Goal: Ask a question

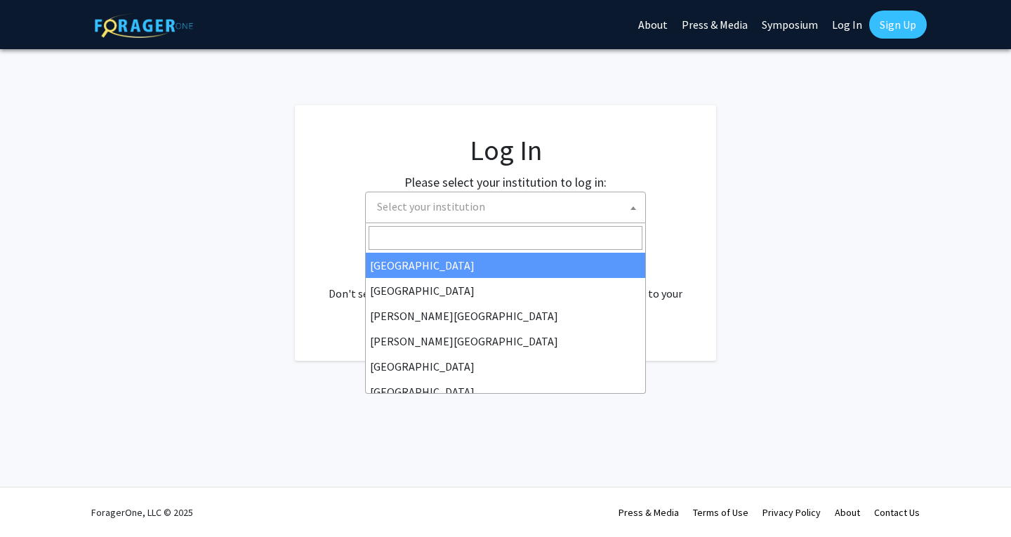
click at [503, 208] on span "Select your institution" at bounding box center [508, 206] width 274 height 29
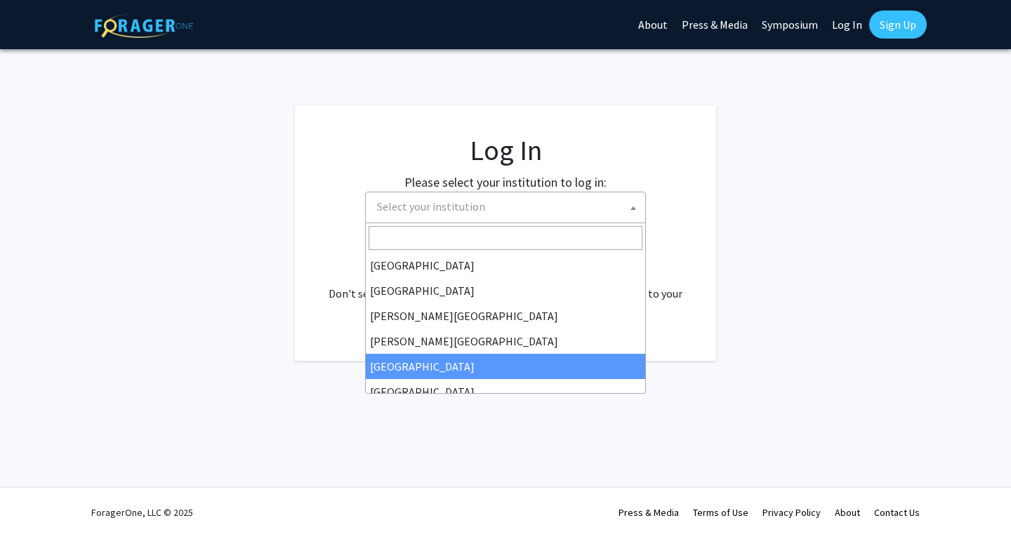
select select "6"
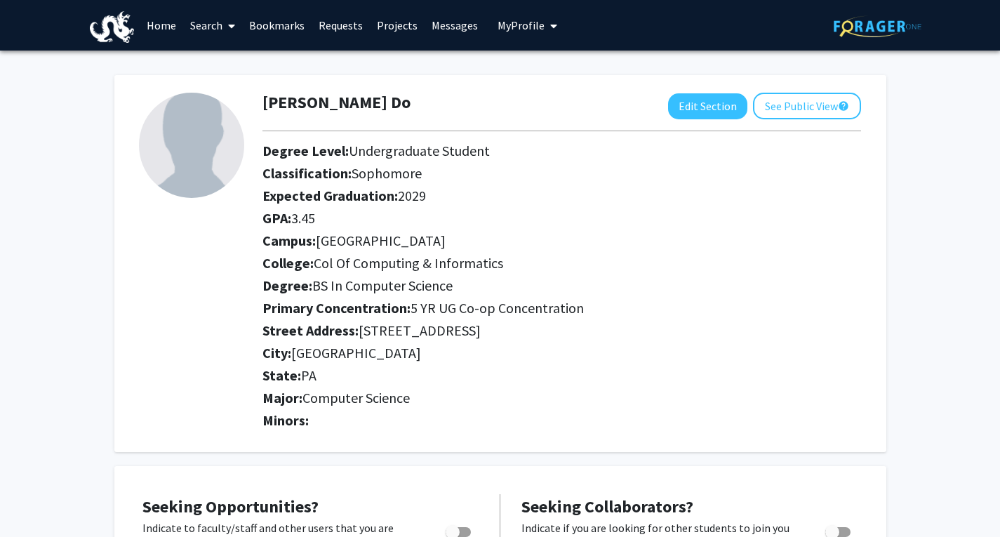
click at [215, 22] on link "Search" at bounding box center [212, 25] width 59 height 49
click at [230, 86] on span "Students" at bounding box center [226, 93] width 86 height 28
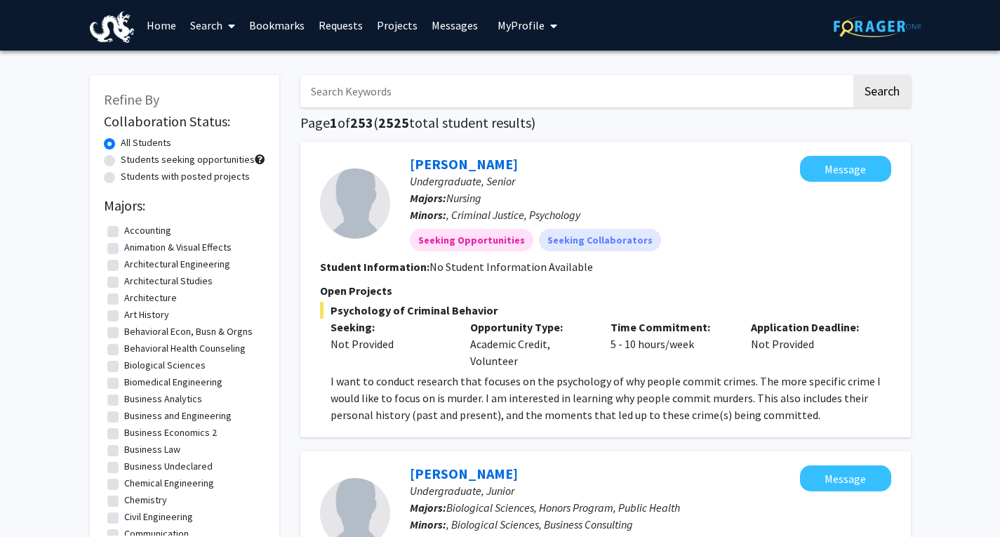
click at [397, 27] on link "Projects" at bounding box center [397, 25] width 55 height 49
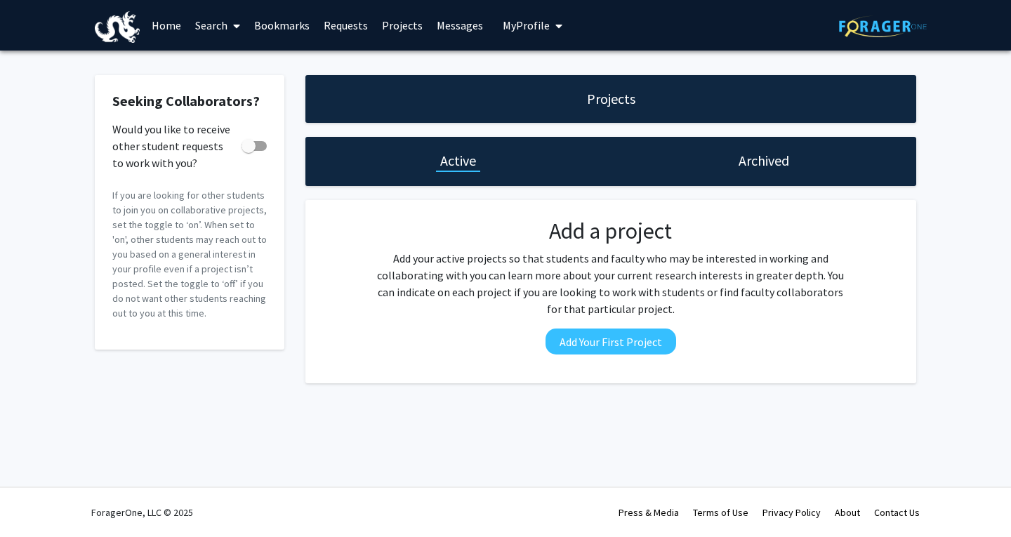
click at [255, 152] on span at bounding box center [248, 146] width 14 height 14
click at [248, 152] on input "Would you like to receive other student requests to work with you?" at bounding box center [248, 151] width 1 height 1
checkbox input "true"
click at [335, 8] on link "Requests" at bounding box center [346, 25] width 58 height 49
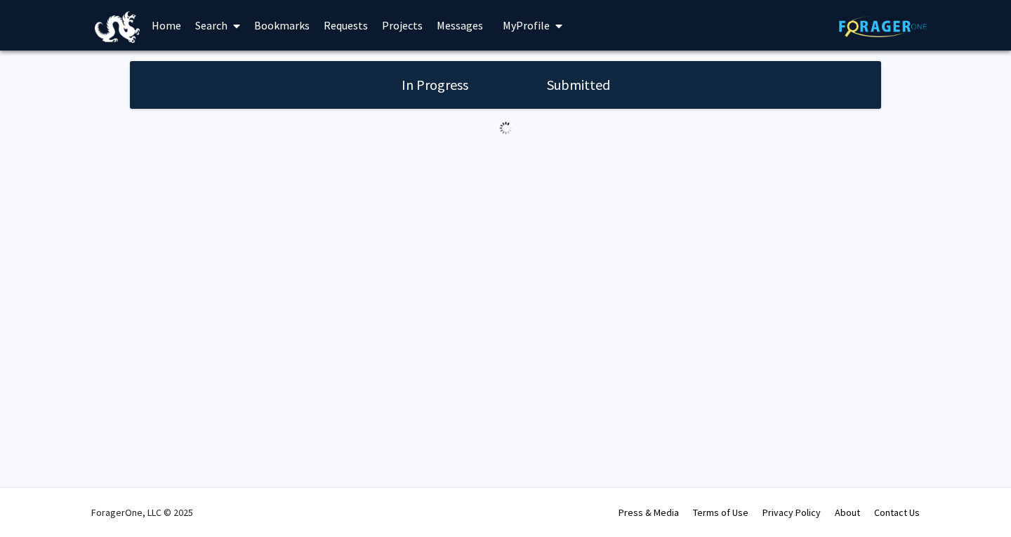
click at [351, 28] on link "Requests" at bounding box center [346, 25] width 58 height 49
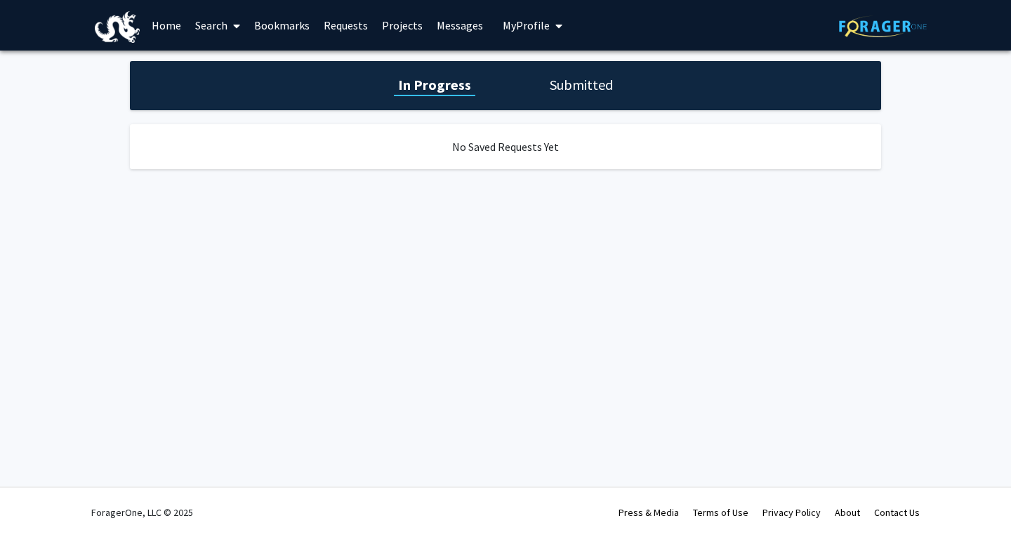
click at [291, 22] on link "Bookmarks" at bounding box center [281, 25] width 69 height 49
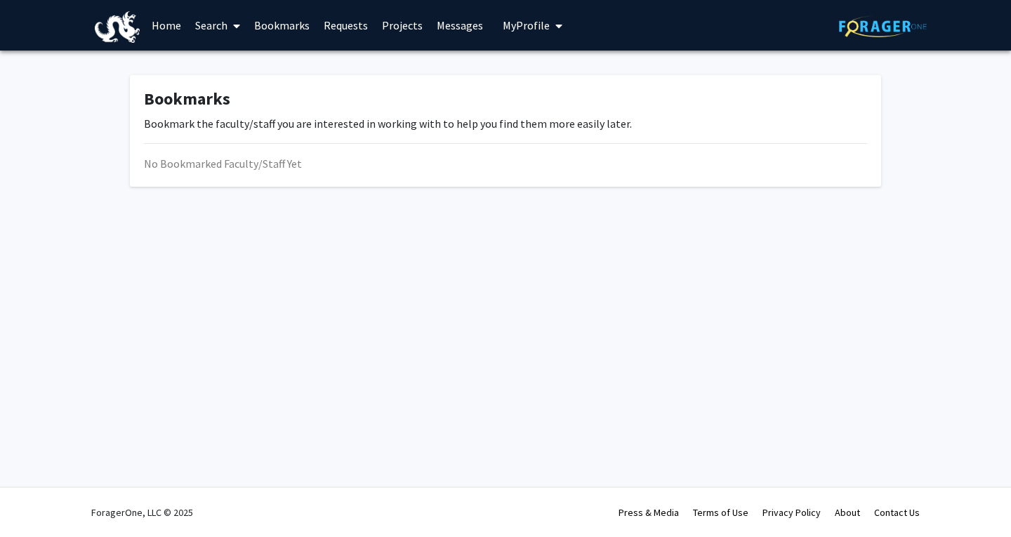
click at [218, 20] on link "Search" at bounding box center [217, 25] width 59 height 49
click at [225, 55] on span "Faculty/Staff" at bounding box center [239, 65] width 103 height 28
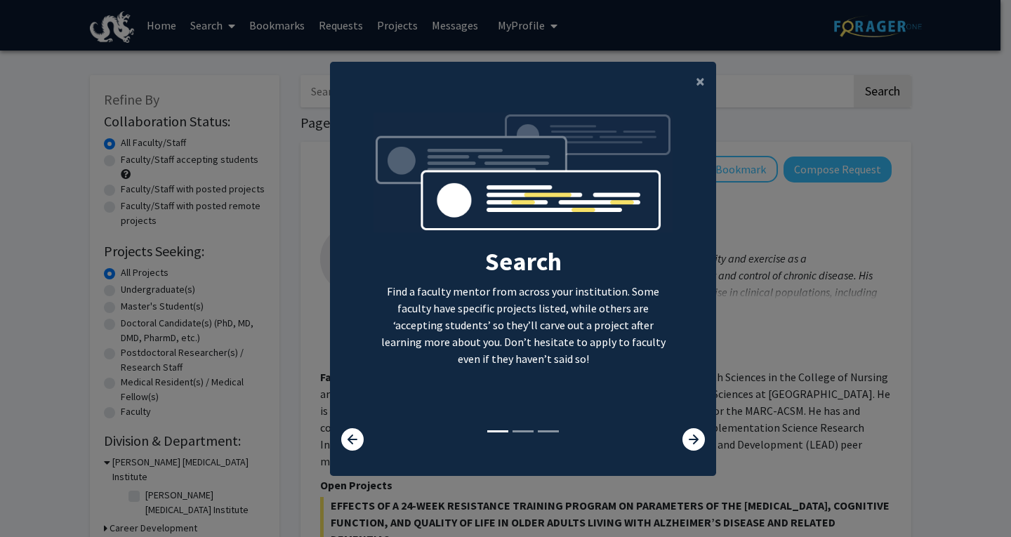
click at [687, 427] on div "Search Find a faculty mentor from across your institution. Some faculty have sp…" at bounding box center [523, 270] width 385 height 316
click at [688, 434] on icon at bounding box center [693, 439] width 22 height 22
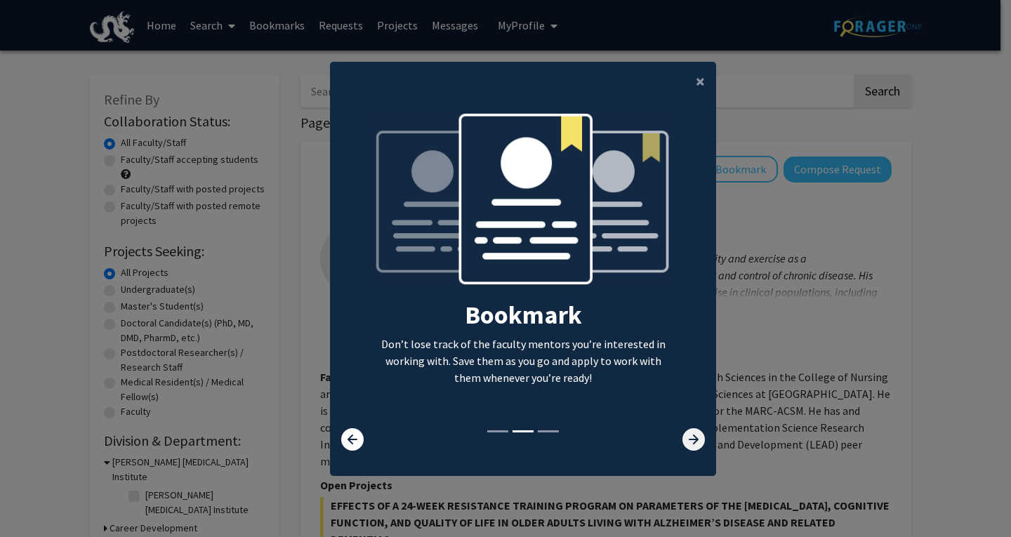
click at [688, 434] on icon at bounding box center [693, 439] width 22 height 22
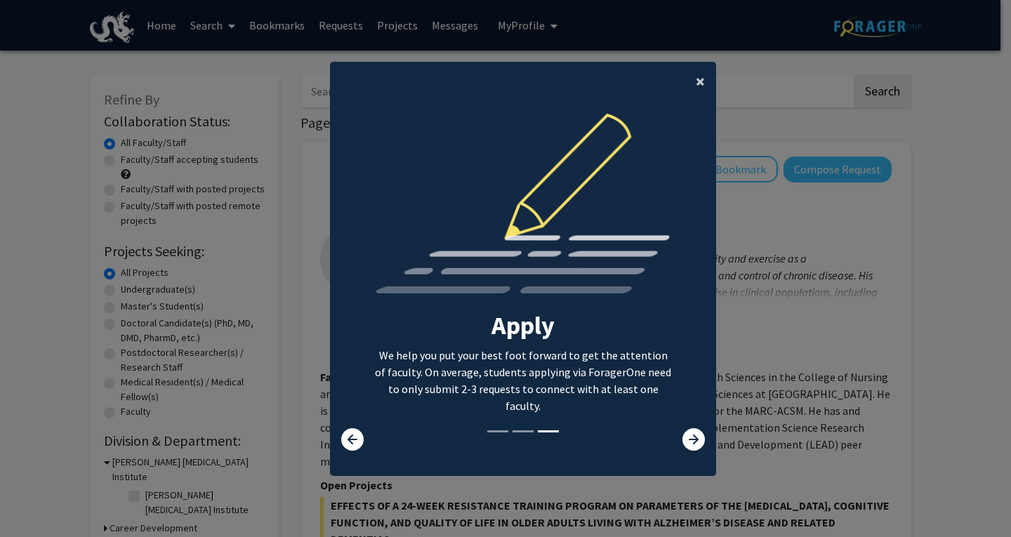
click at [696, 78] on span "×" at bounding box center [700, 81] width 9 height 22
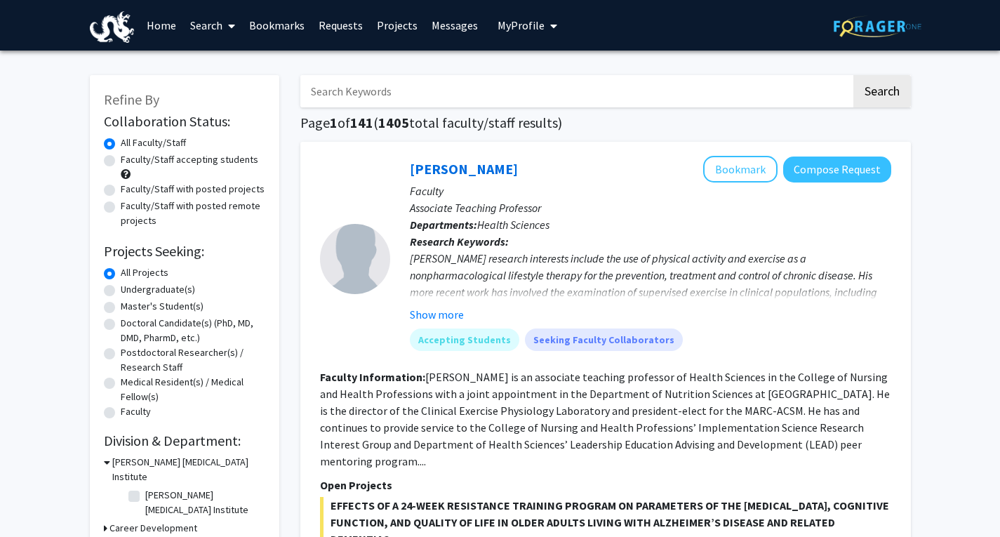
click at [161, 163] on label "Faculty/Staff accepting students" at bounding box center [190, 159] width 138 height 15
click at [130, 161] on input "Faculty/Staff accepting students" at bounding box center [125, 156] width 9 height 9
radio input "true"
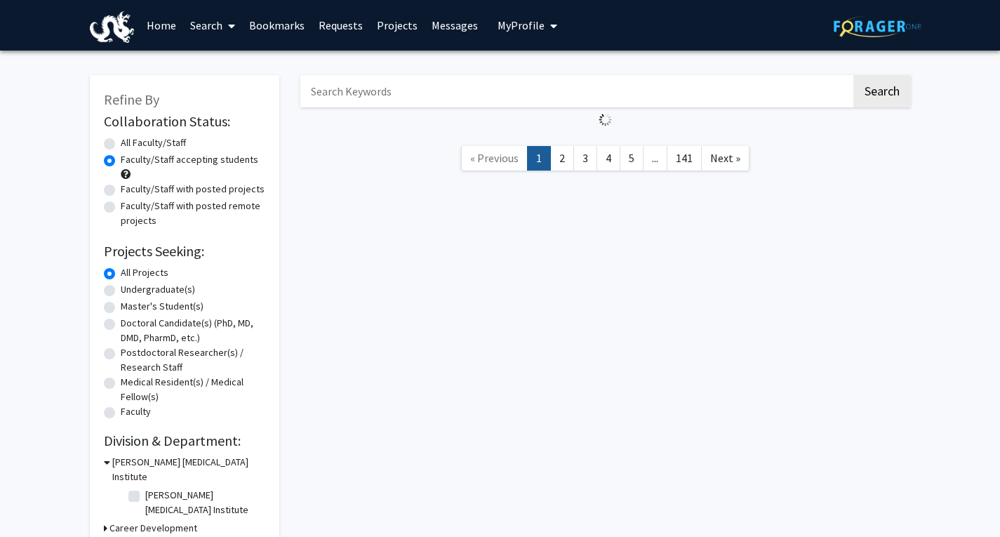
click at [211, 25] on link "Search" at bounding box center [212, 25] width 59 height 49
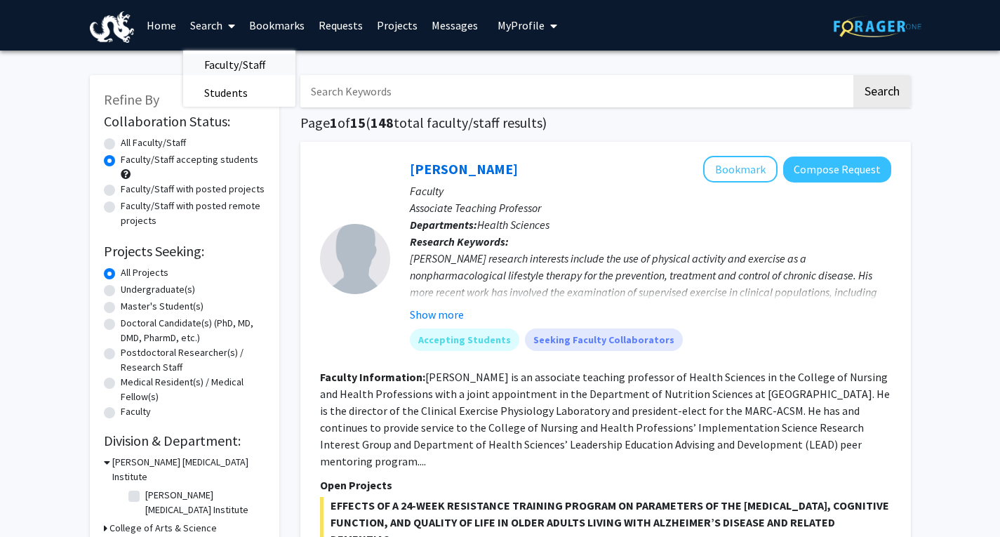
click at [238, 62] on span "Faculty/Staff" at bounding box center [234, 65] width 103 height 28
radio input "true"
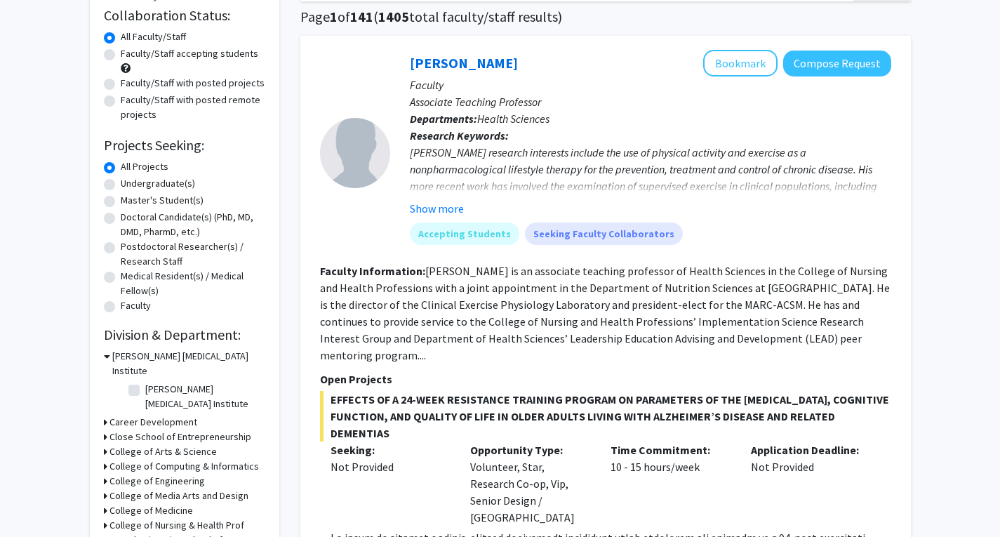
scroll to position [107, 0]
click at [121, 178] on label "Undergraduate(s)" at bounding box center [158, 182] width 74 height 15
click at [121, 178] on input "Undergraduate(s)" at bounding box center [125, 179] width 9 height 9
radio input "true"
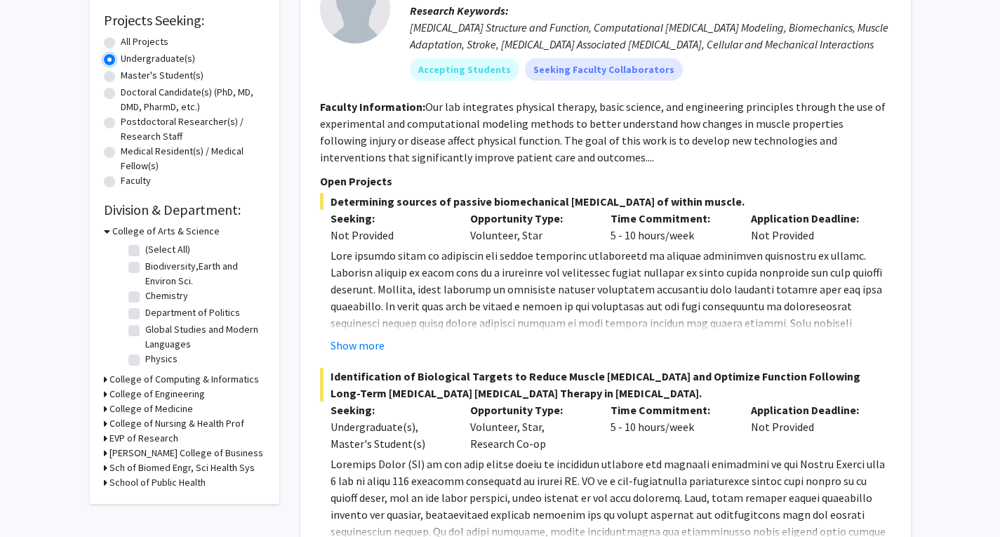
scroll to position [232, 0]
click at [160, 384] on h3 "College of Computing & Informatics" at bounding box center [183, 378] width 149 height 15
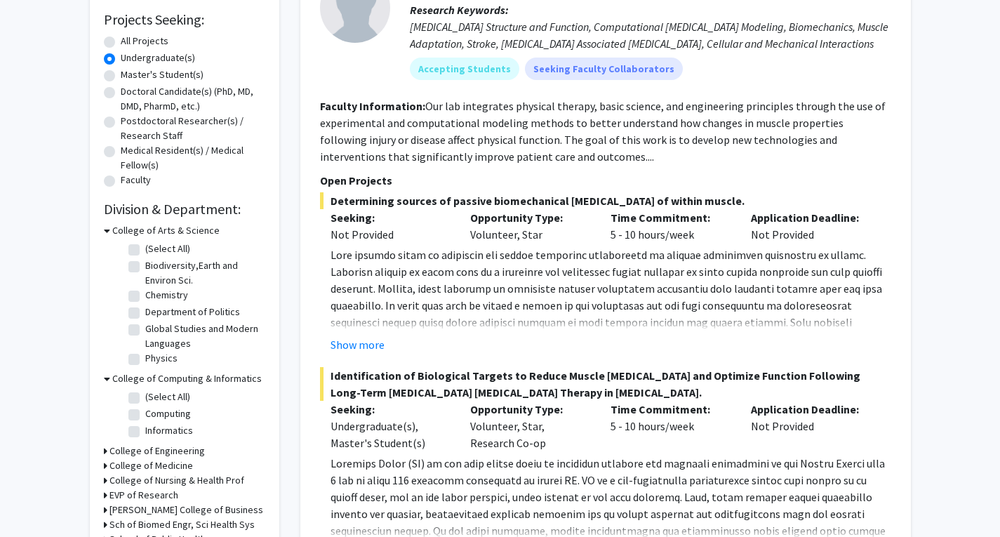
click at [127, 392] on fg-checkbox-list "(Select All) (Select All) Computing Computing Informatics Informatics" at bounding box center [195, 415] width 140 height 58
click at [145, 398] on label "(Select All)" at bounding box center [167, 397] width 45 height 15
click at [145, 398] on input "(Select All)" at bounding box center [149, 394] width 9 height 9
checkbox input "true"
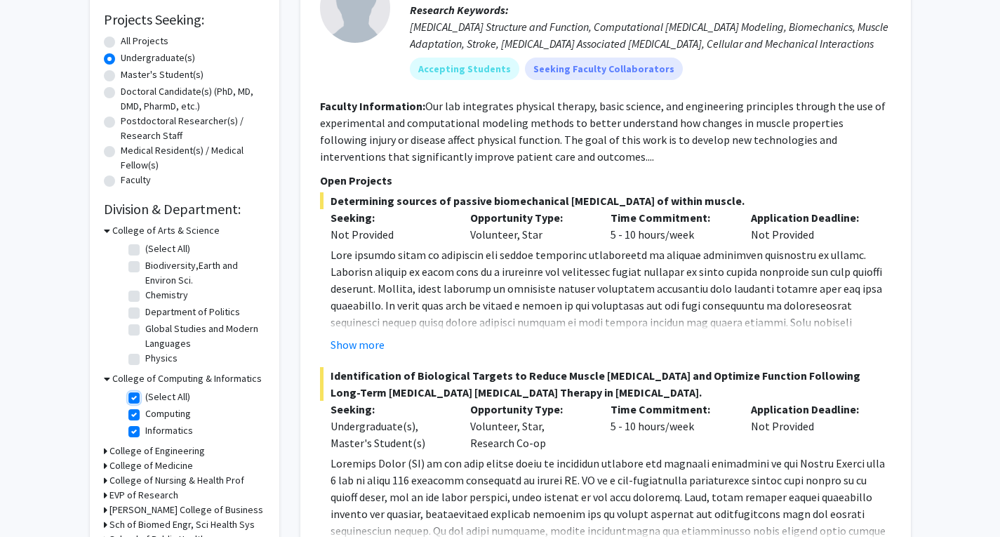
checkbox input "true"
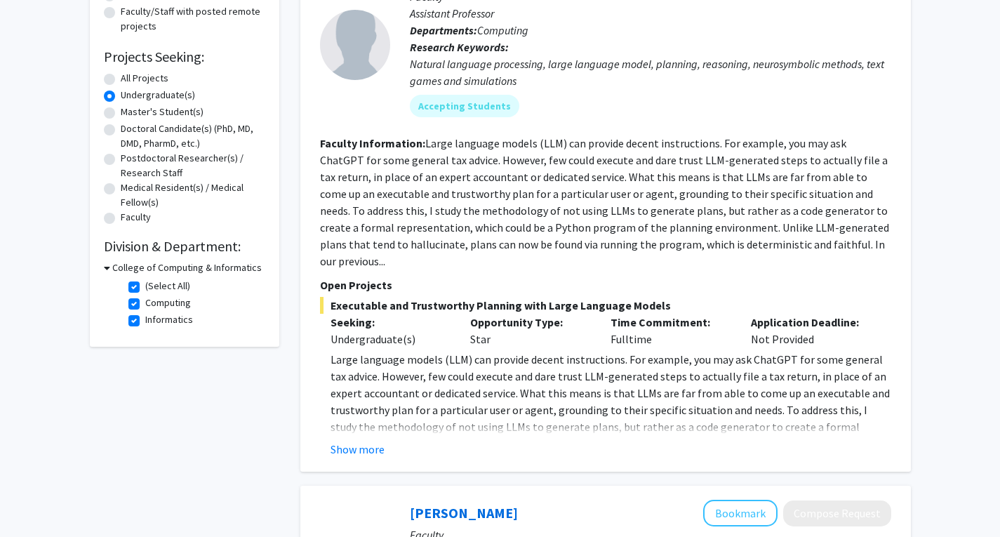
scroll to position [198, 0]
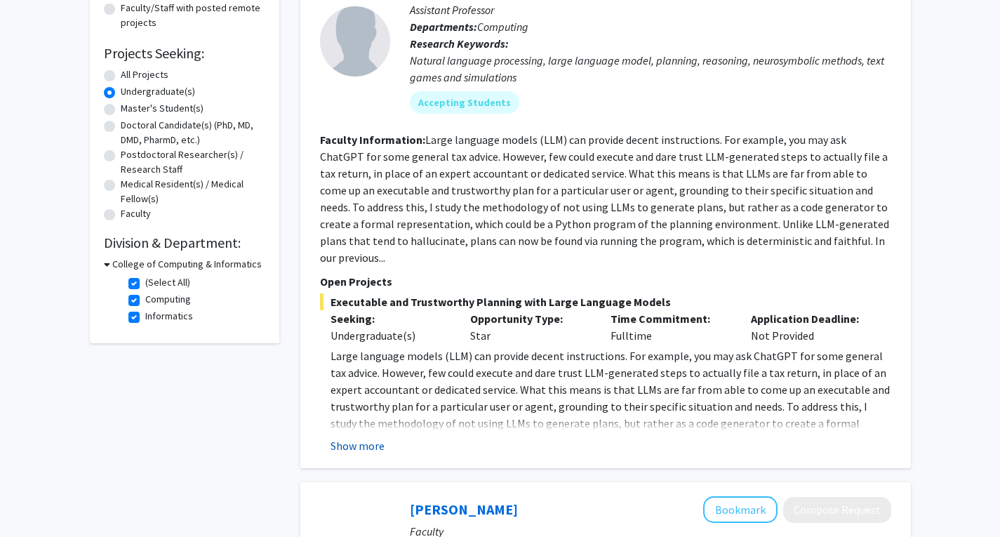
click at [356, 437] on button "Show more" at bounding box center [358, 445] width 54 height 17
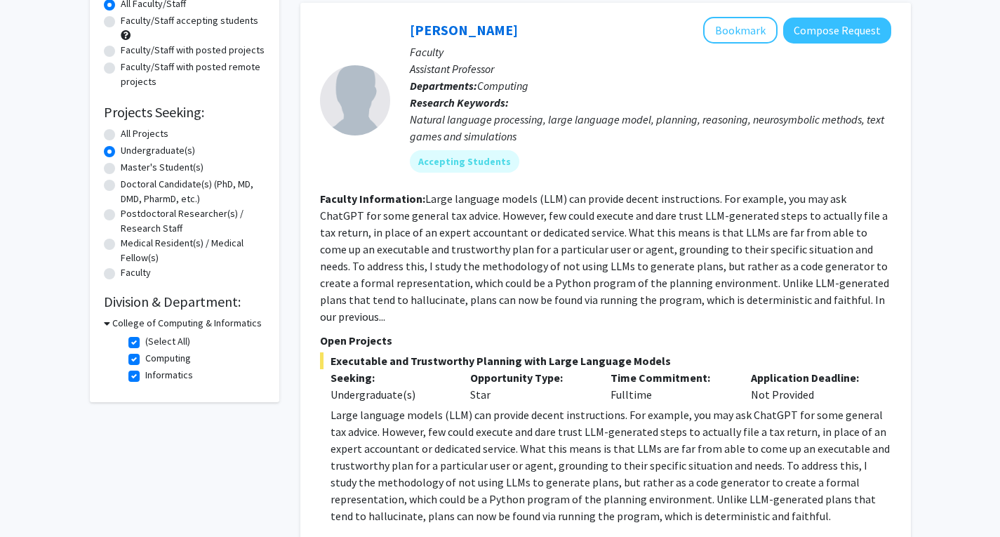
scroll to position [138, 0]
click at [465, 158] on mat-chip "Accepting Students" at bounding box center [464, 162] width 109 height 22
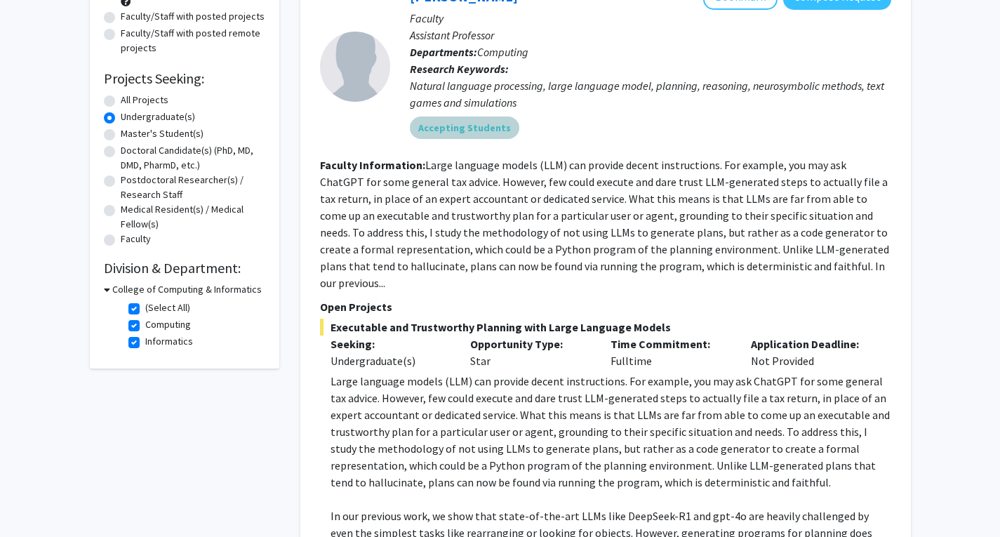
click at [594, 124] on div "Accepting Students" at bounding box center [650, 128] width 487 height 28
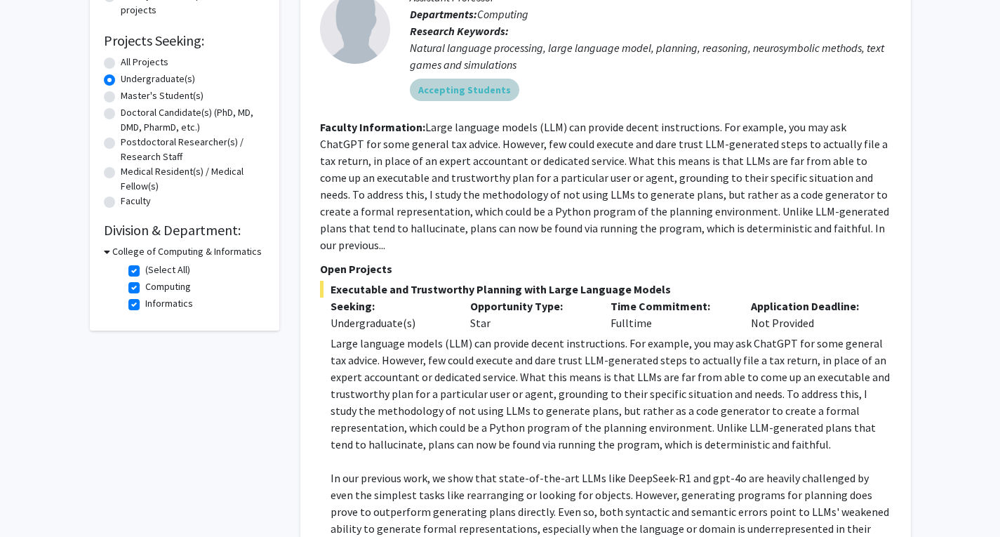
scroll to position [0, 0]
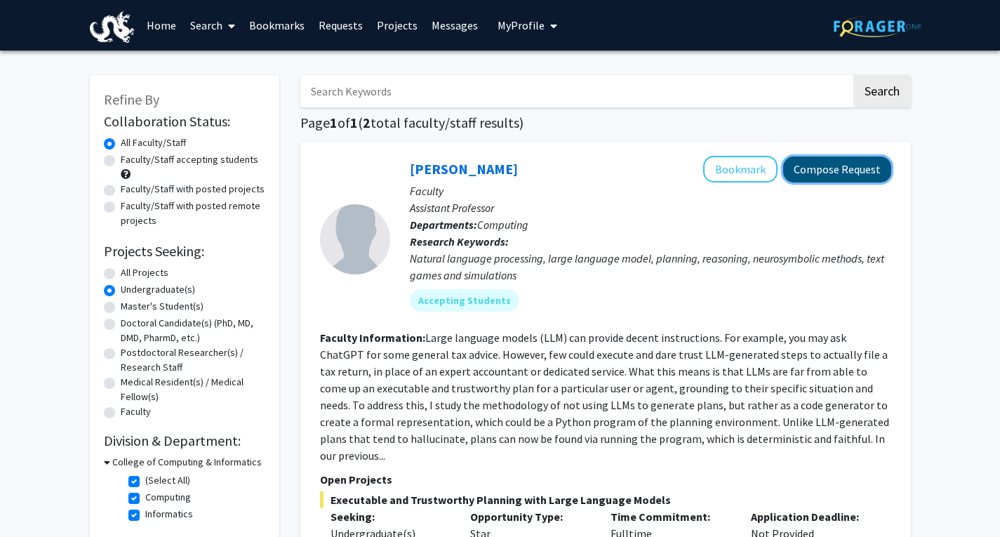
click at [832, 166] on button "Compose Request" at bounding box center [837, 170] width 108 height 26
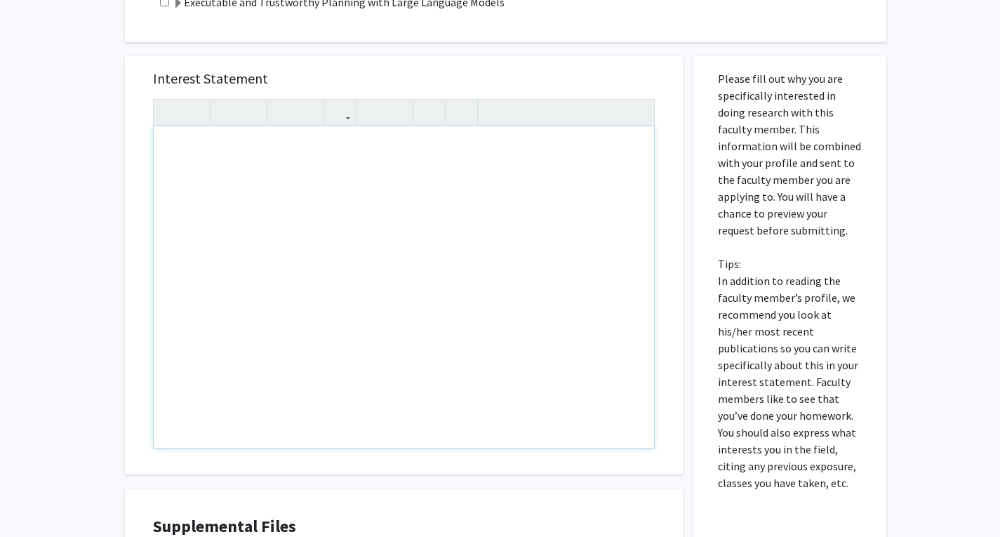
scroll to position [872, 0]
